Goal: Task Accomplishment & Management: Complete application form

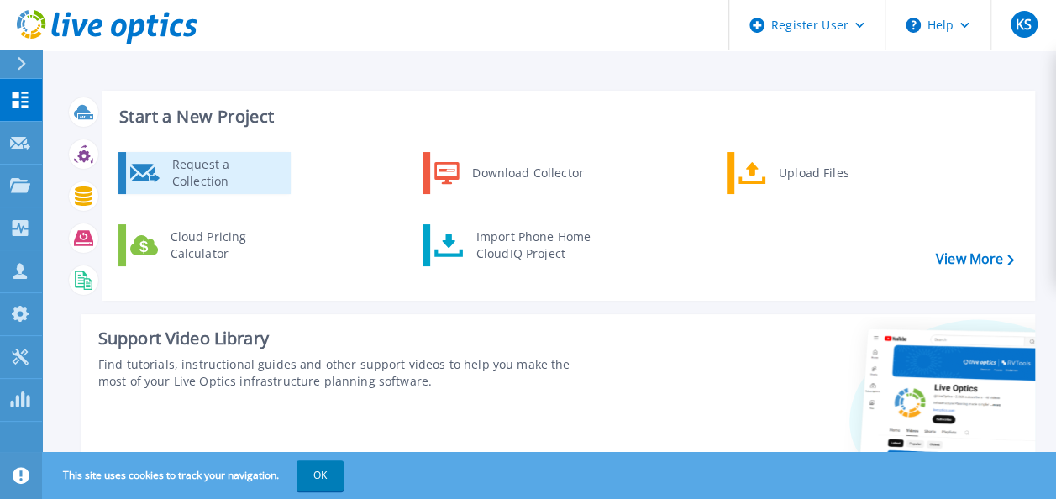
click at [193, 176] on div "Request a Collection" at bounding box center [225, 173] width 123 height 34
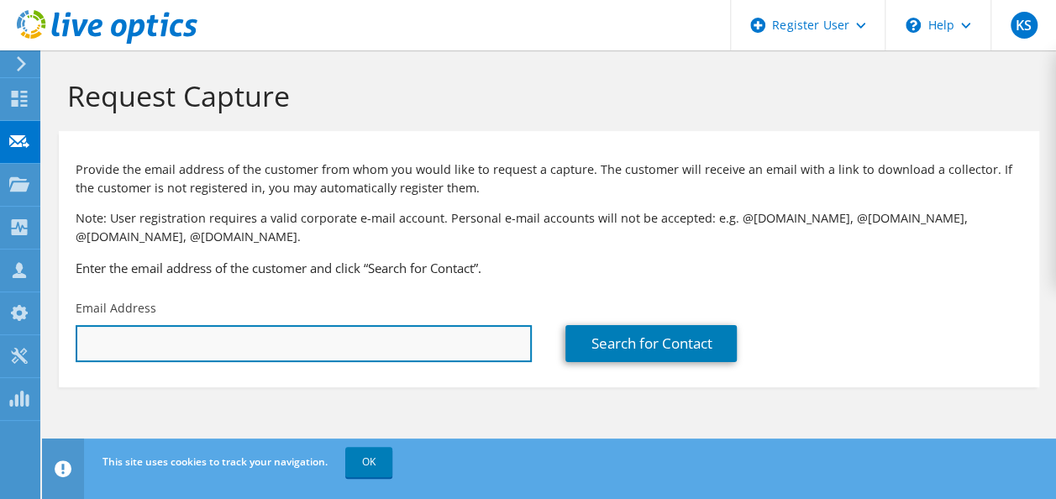
click at [235, 341] on input "text" at bounding box center [304, 343] width 456 height 37
paste input "sai@miotinternational.com;"
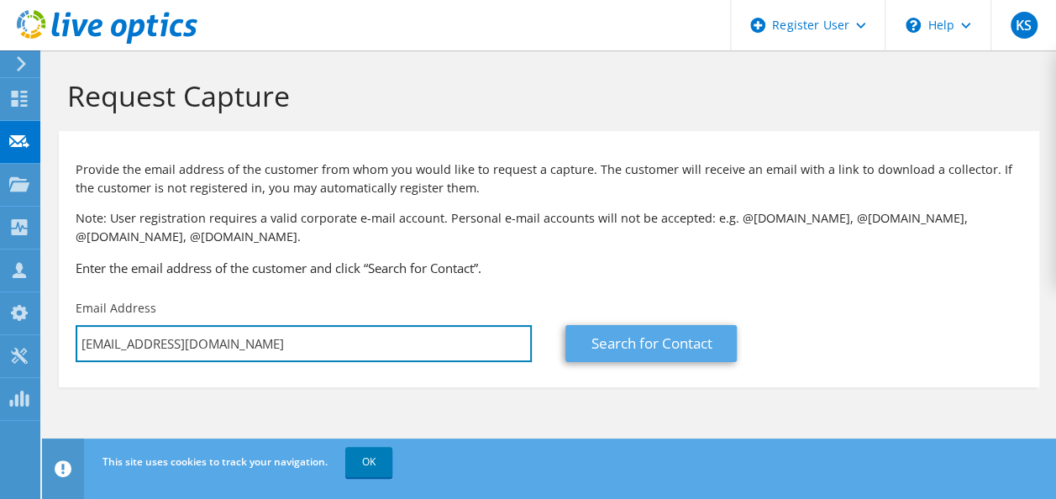
type input "sai@miotinternational.com"
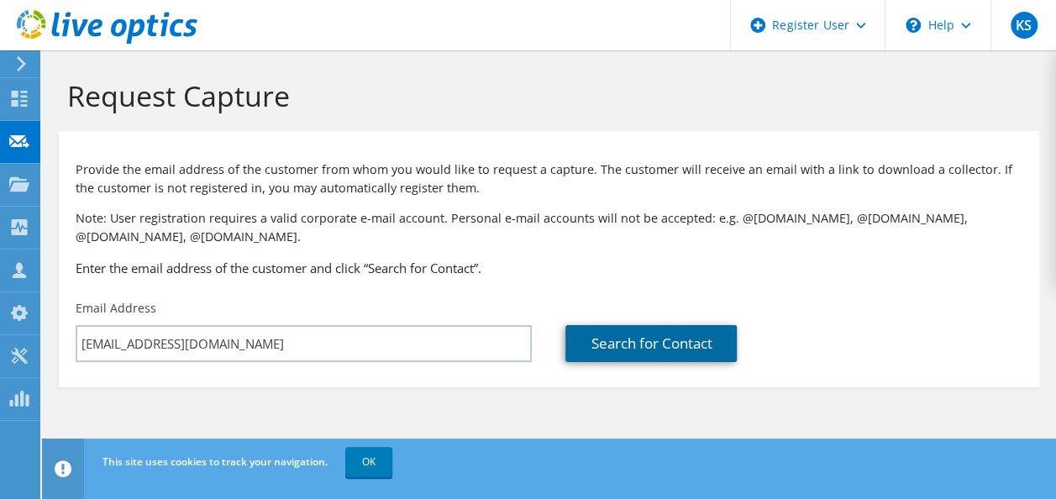
click at [648, 348] on link "Search for Contact" at bounding box center [650, 343] width 171 height 37
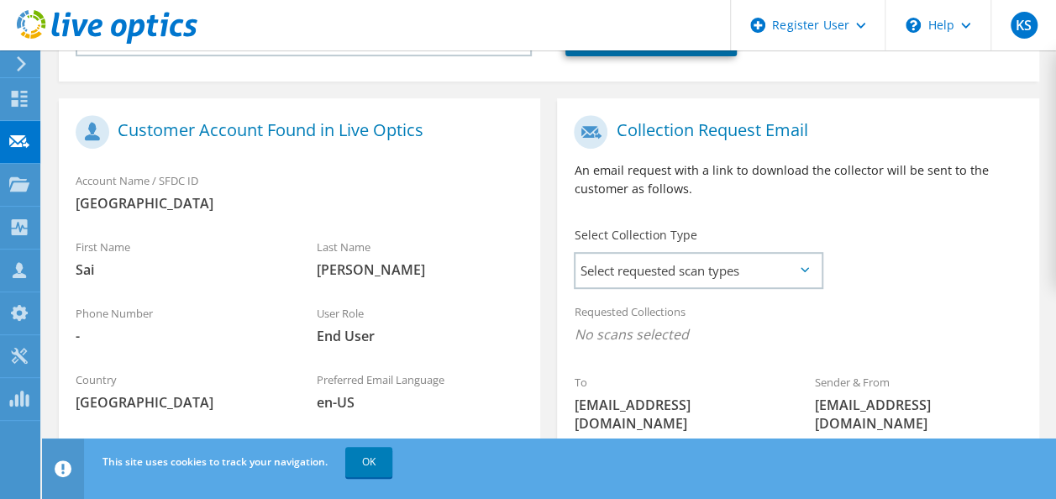
scroll to position [322, 0]
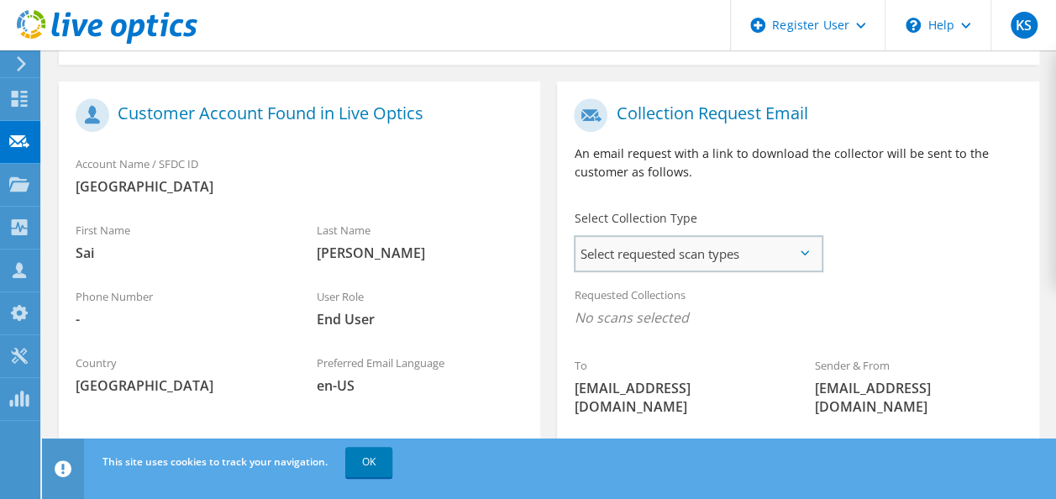
click at [780, 258] on span "Select requested scan types" at bounding box center [697, 254] width 245 height 34
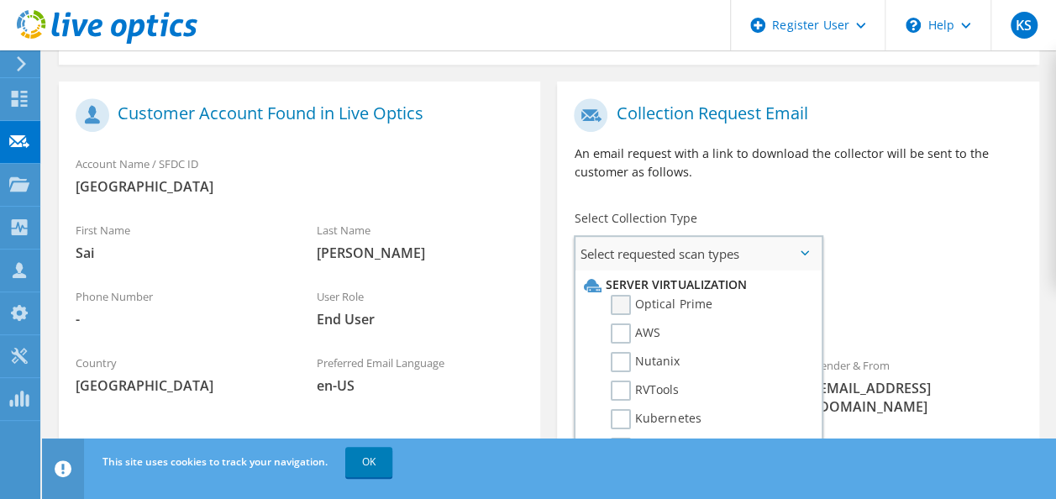
click at [620, 304] on label "Optical Prime" at bounding box center [661, 305] width 101 height 20
click at [0, 0] on input "Optical Prime" at bounding box center [0, 0] width 0 height 0
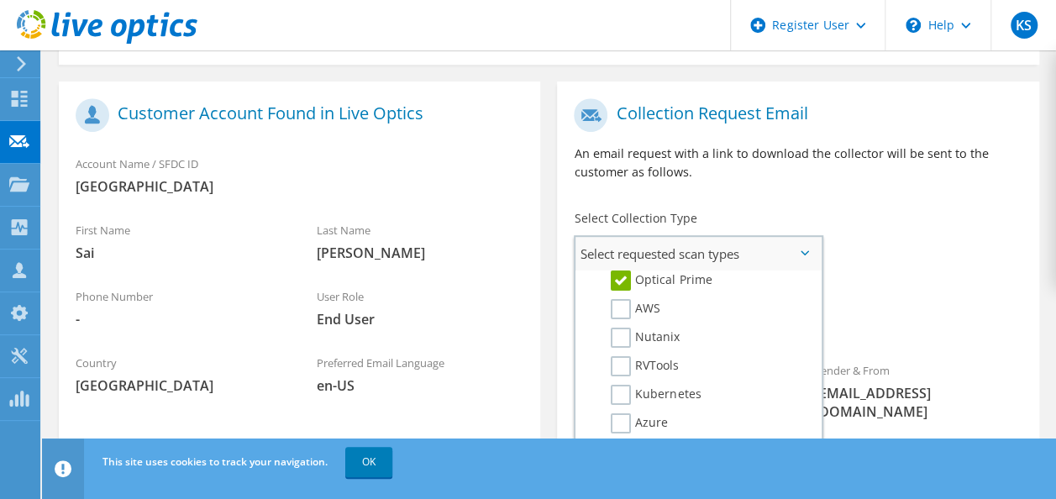
scroll to position [0, 0]
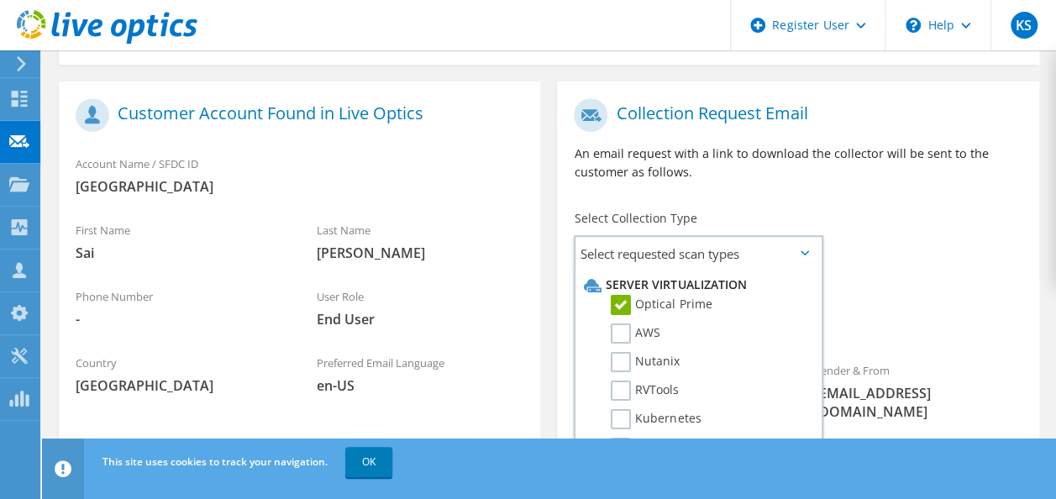
click at [927, 233] on div "To sai@miotinternational.com Sender & From liveoptics@liveoptics.com" at bounding box center [797, 264] width 481 height 348
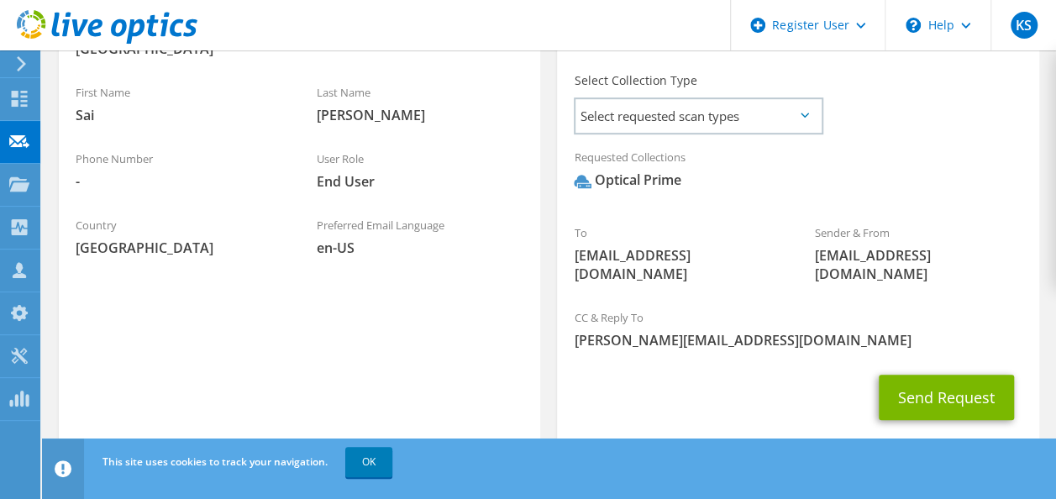
scroll to position [464, 0]
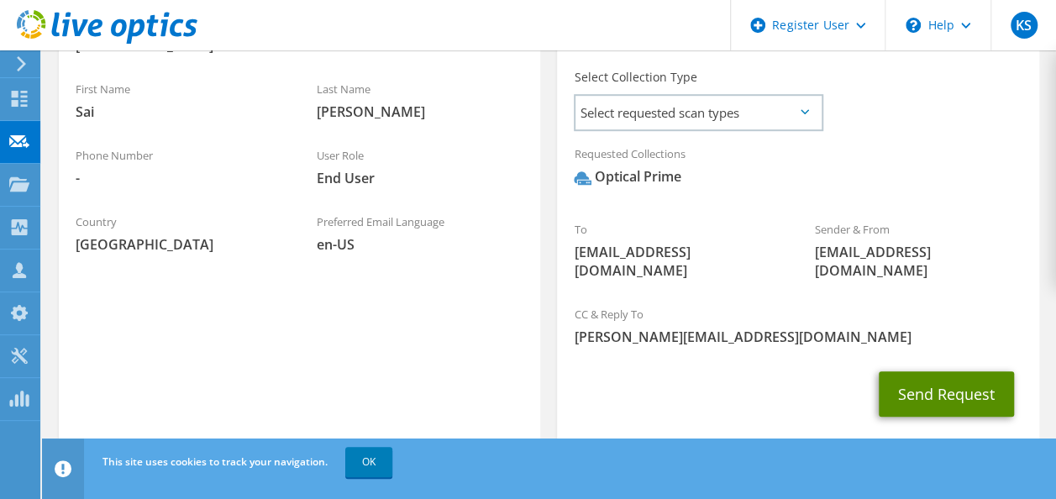
click at [957, 371] on button "Send Request" at bounding box center [945, 393] width 135 height 45
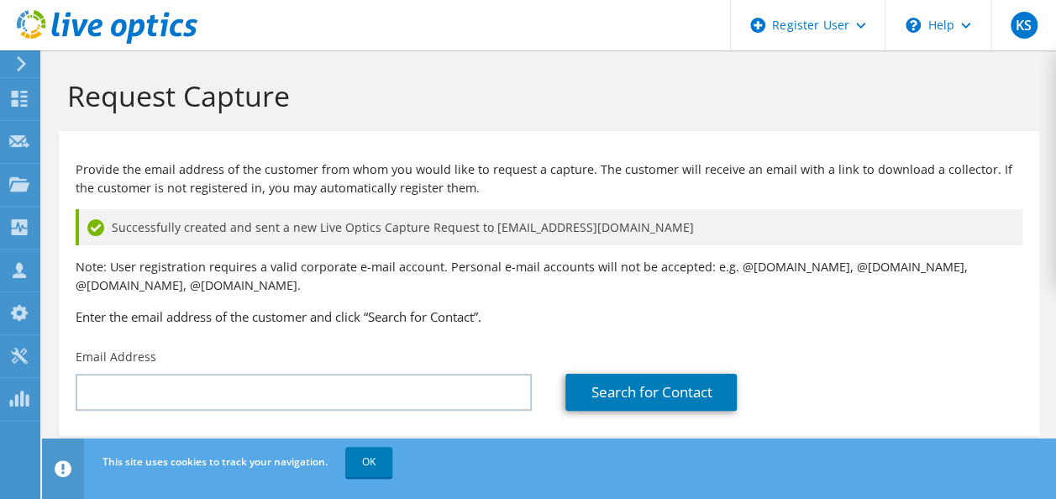
click at [291, 372] on div "Email Address" at bounding box center [304, 379] width 490 height 79
